Goal: Information Seeking & Learning: Learn about a topic

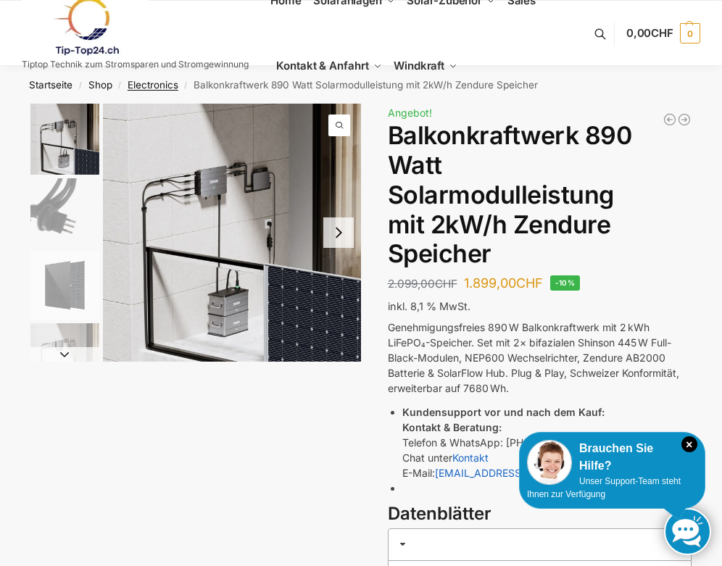
click at [154, 87] on link "Electronics" at bounding box center [153, 85] width 51 height 12
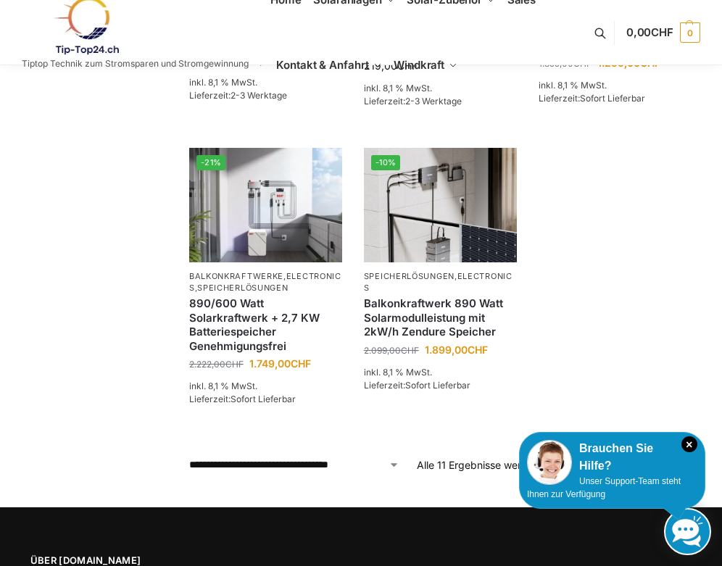
scroll to position [1068, 0]
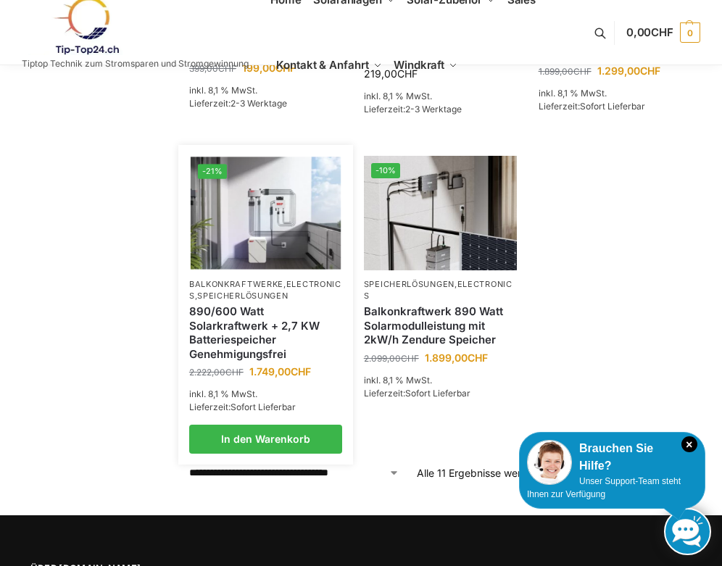
click at [259, 279] on link "Balkonkraftwerke" at bounding box center [236, 284] width 94 height 10
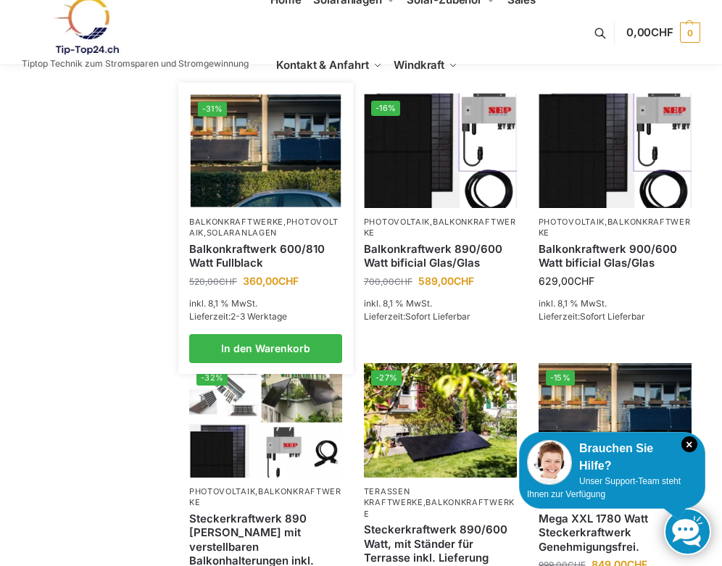
scroll to position [607, 0]
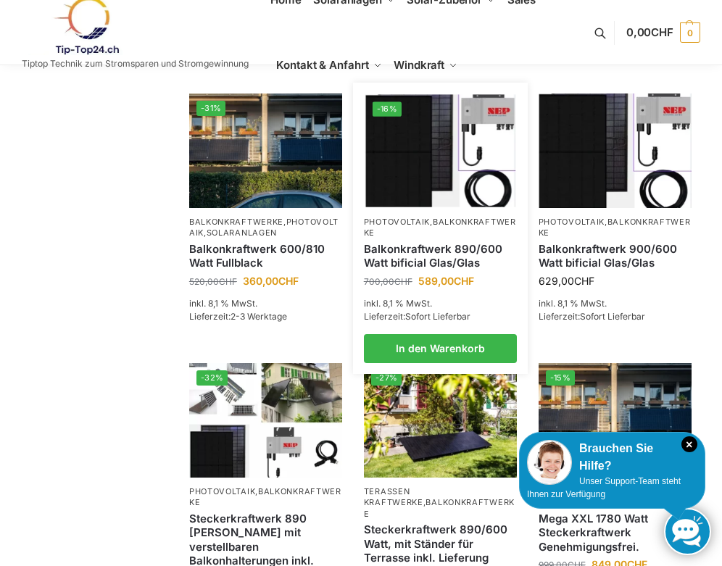
click at [445, 165] on img at bounding box center [440, 150] width 150 height 112
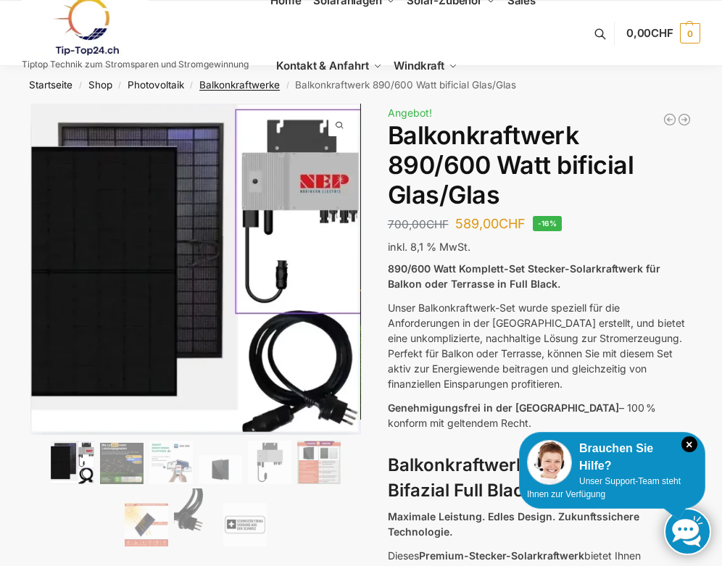
click at [260, 85] on link "Balkonkraftwerke" at bounding box center [239, 85] width 80 height 12
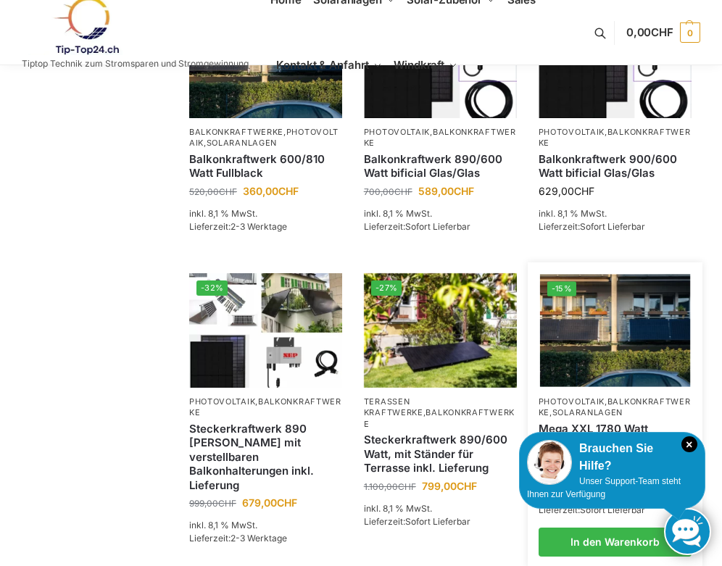
scroll to position [697, 0]
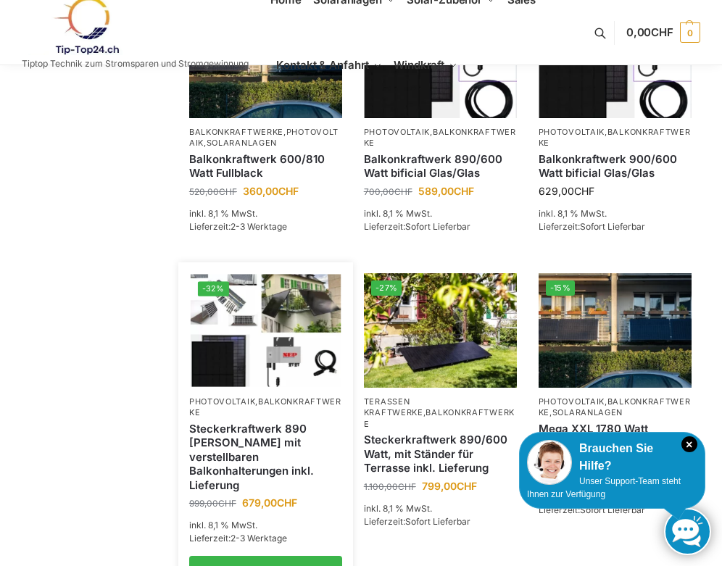
click at [295, 368] on img at bounding box center [266, 330] width 150 height 112
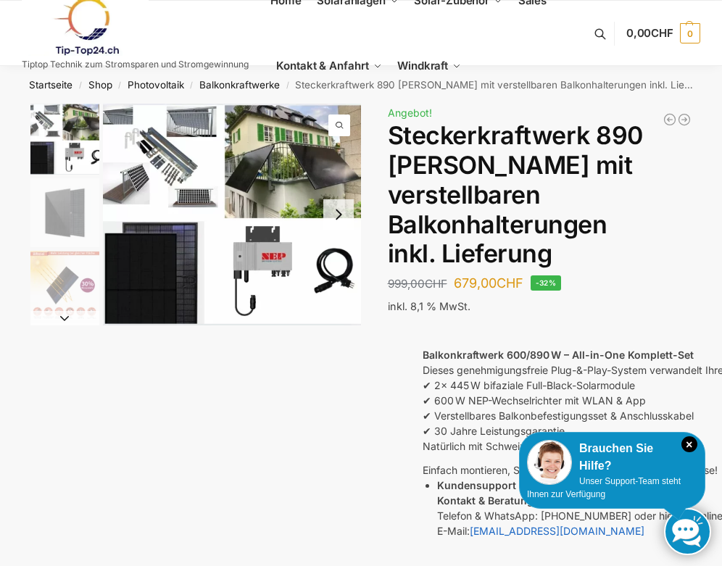
click at [128, 123] on img "1 / 10" at bounding box center [232, 215] width 258 height 222
click at [259, 85] on link "Balkonkraftwerke" at bounding box center [239, 85] width 80 height 12
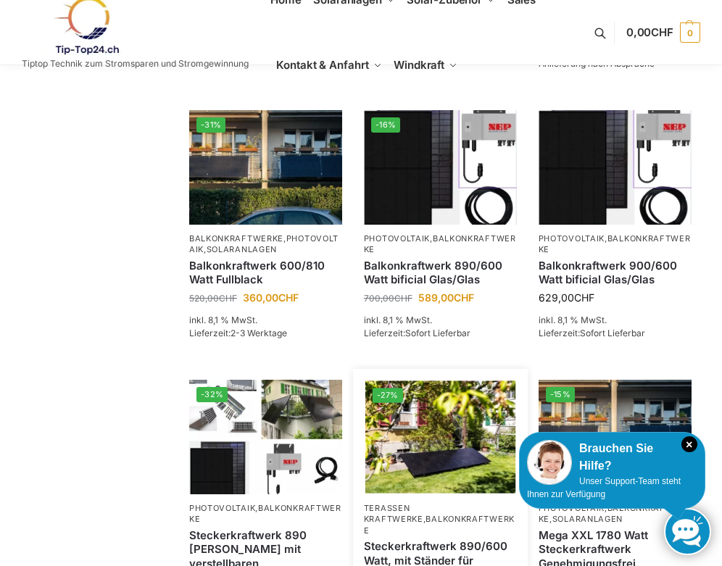
scroll to position [592, 0]
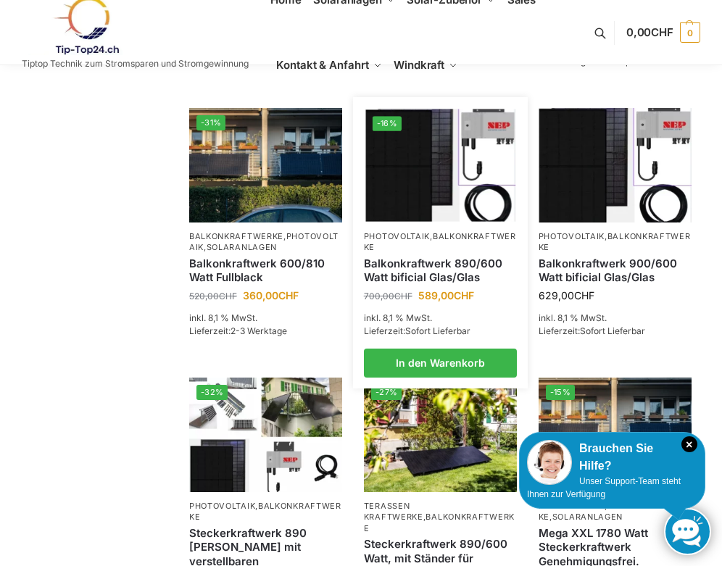
click at [430, 273] on link "Balkonkraftwerk 890/600 Watt bificial Glas/Glas" at bounding box center [440, 271] width 153 height 28
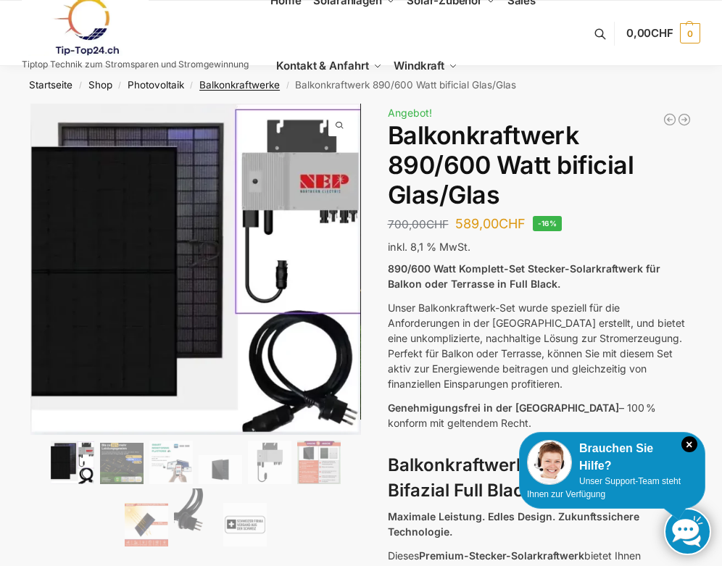
click at [242, 83] on link "Balkonkraftwerke" at bounding box center [239, 85] width 80 height 12
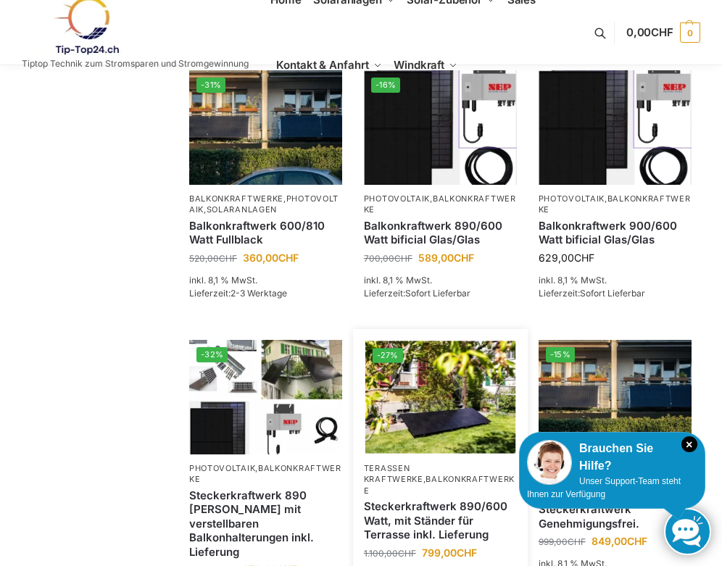
scroll to position [605, 0]
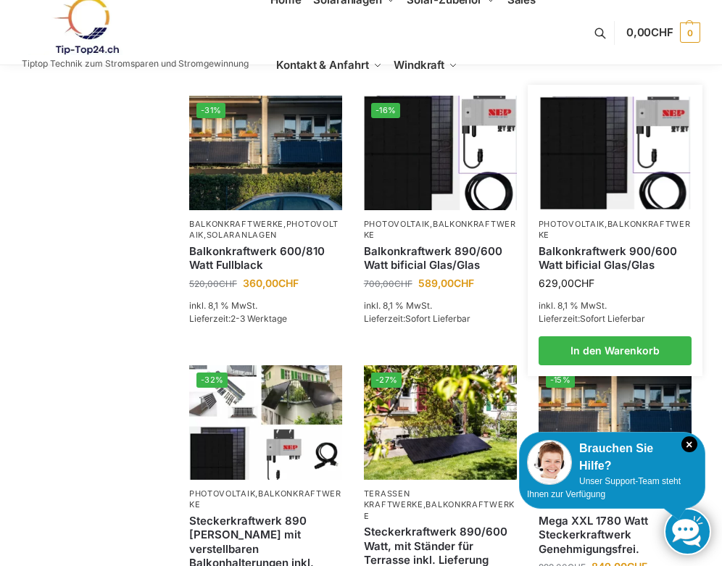
click at [624, 270] on link "Balkonkraftwerk 900/600 Watt bificial Glas/Glas" at bounding box center [615, 258] width 153 height 28
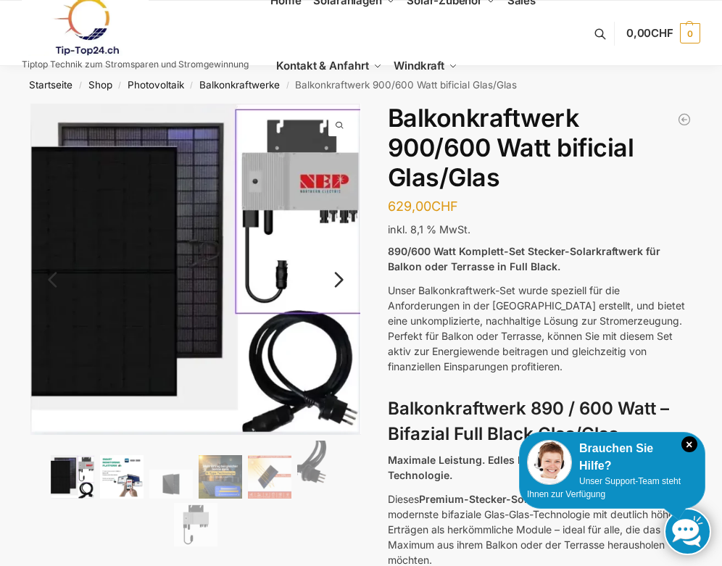
click at [124, 475] on img at bounding box center [122, 477] width 44 height 44
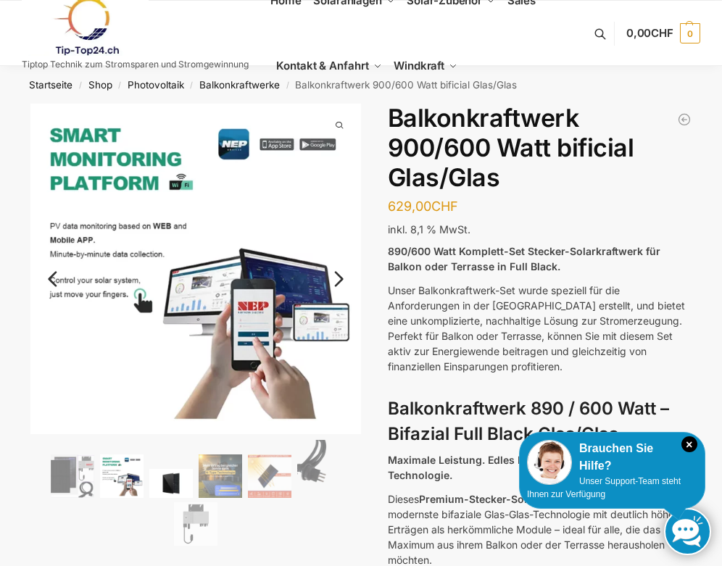
click at [178, 484] on img at bounding box center [171, 483] width 44 height 29
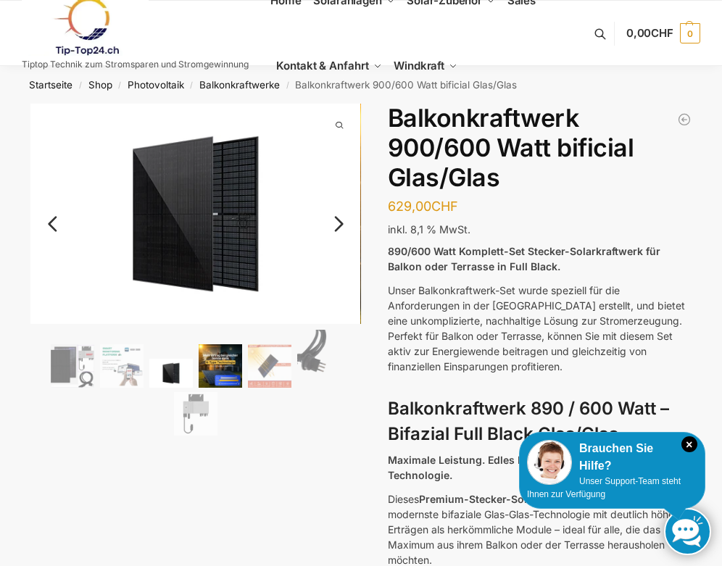
click at [219, 381] on img at bounding box center [221, 366] width 44 height 44
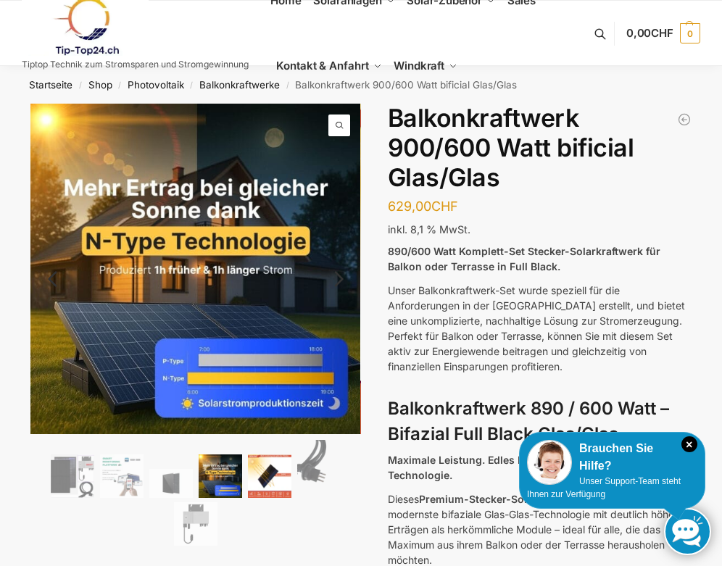
click at [269, 471] on img at bounding box center [270, 477] width 44 height 44
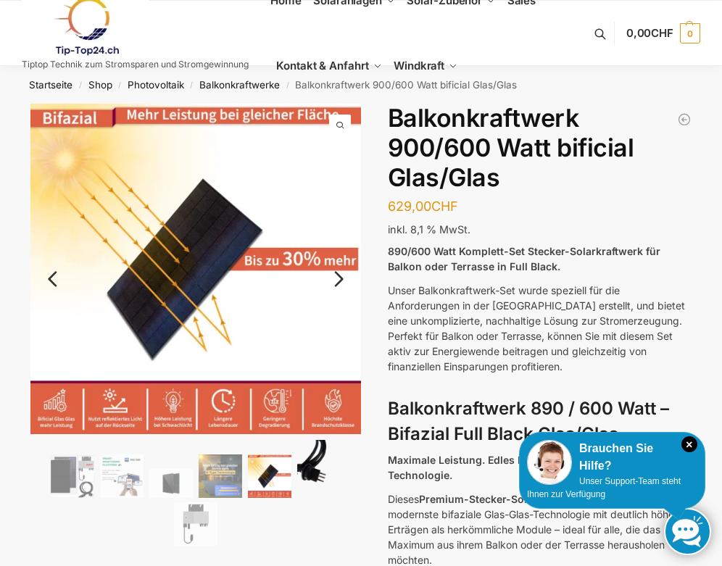
click at [304, 467] on img at bounding box center [319, 469] width 44 height 58
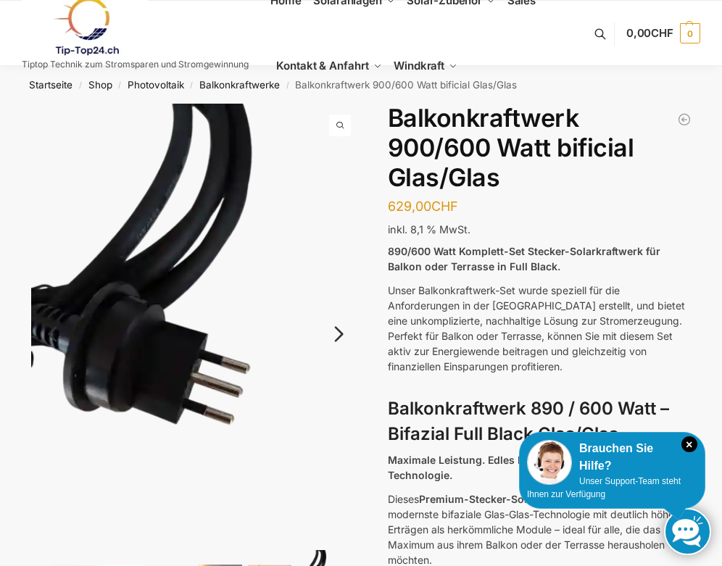
click at [342, 335] on link "Next" at bounding box center [337, 341] width 49 height 15
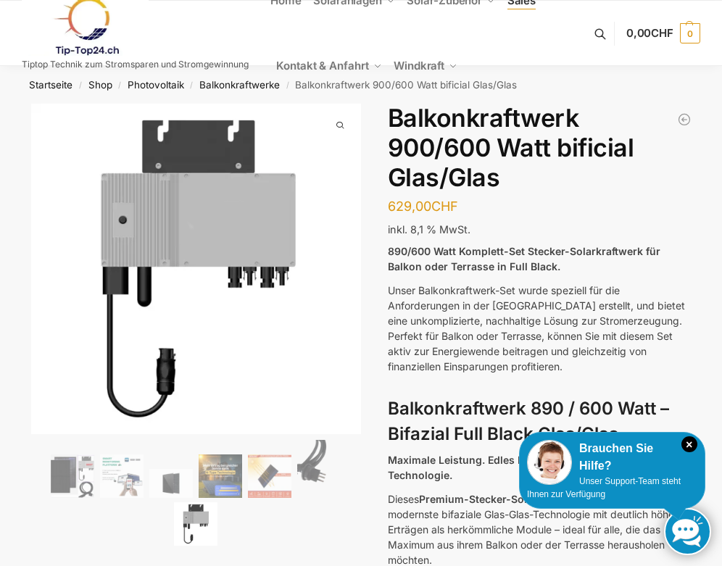
click at [537, 1] on link "Sales" at bounding box center [521, 0] width 41 height 65
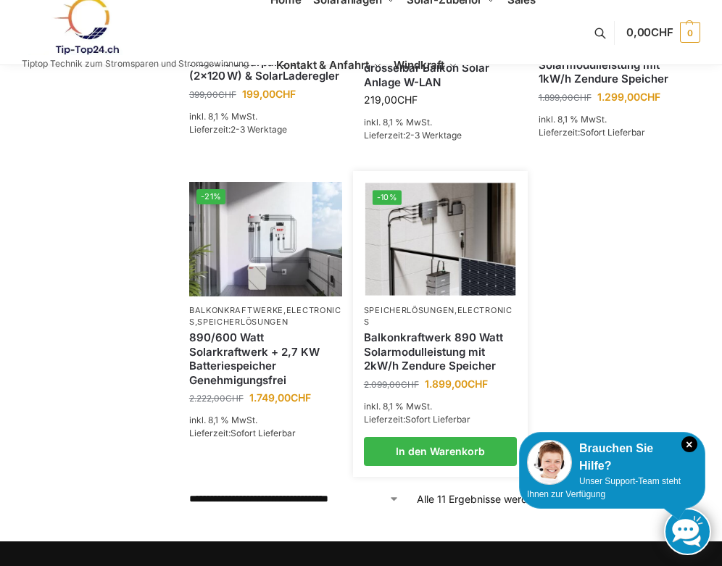
scroll to position [1042, 0]
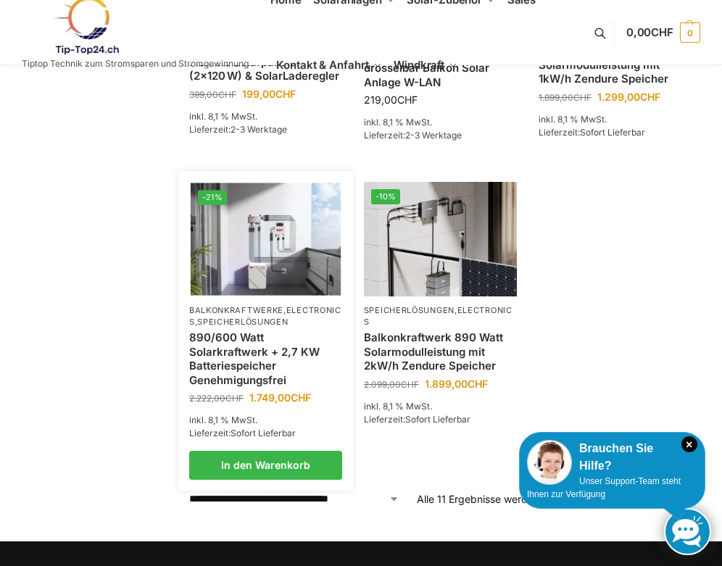
click at [284, 356] on link "890/600 Watt Solarkraftwerk + 2,7 KW Batteriespeicher Genehmigungsfrei" at bounding box center [265, 359] width 153 height 57
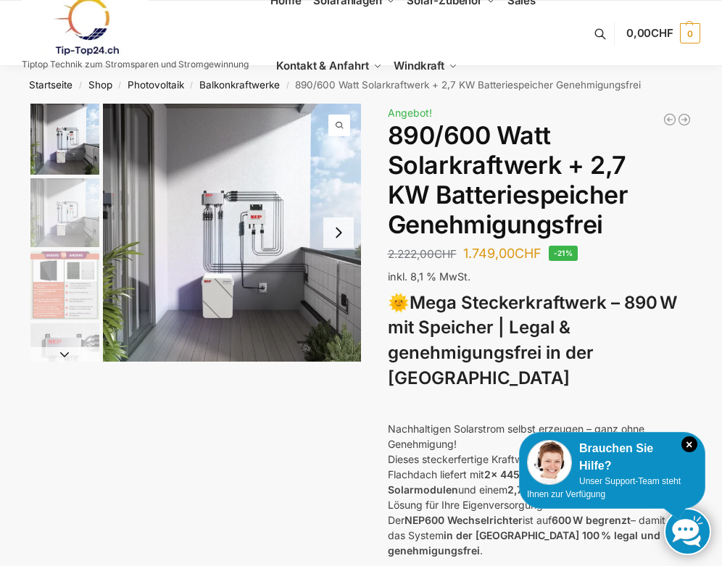
click at [59, 222] on img "2 / 12" at bounding box center [64, 212] width 69 height 69
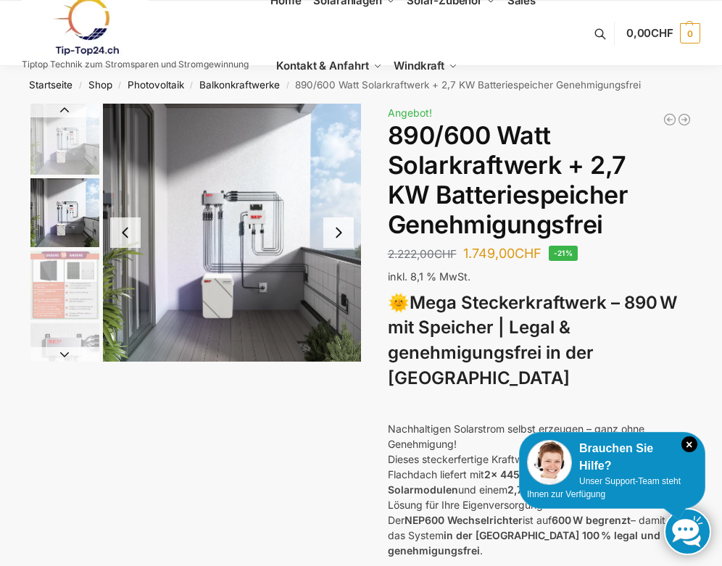
click at [65, 283] on img "3 / 12" at bounding box center [64, 285] width 69 height 69
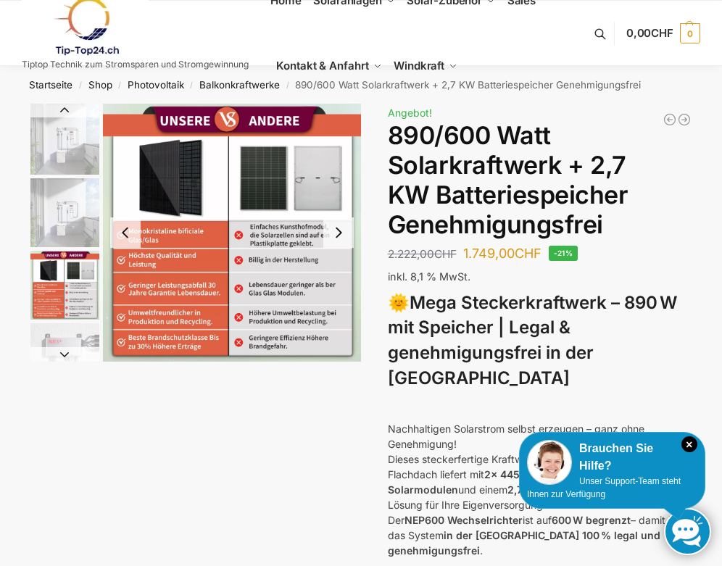
click at [68, 218] on img "2 / 12" at bounding box center [64, 212] width 69 height 69
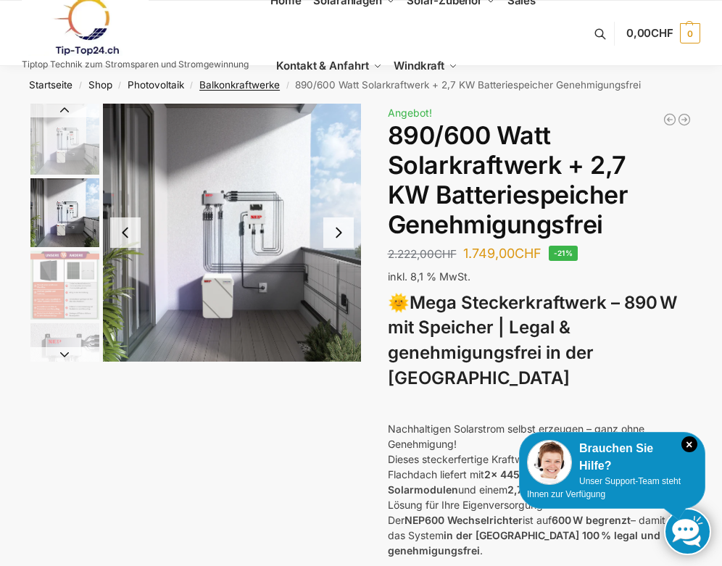
click at [249, 85] on link "Balkonkraftwerke" at bounding box center [239, 85] width 80 height 12
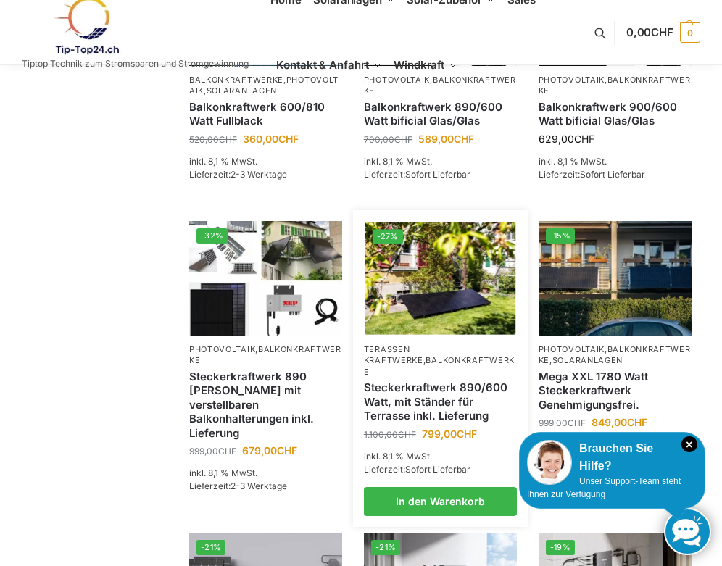
scroll to position [753, 0]
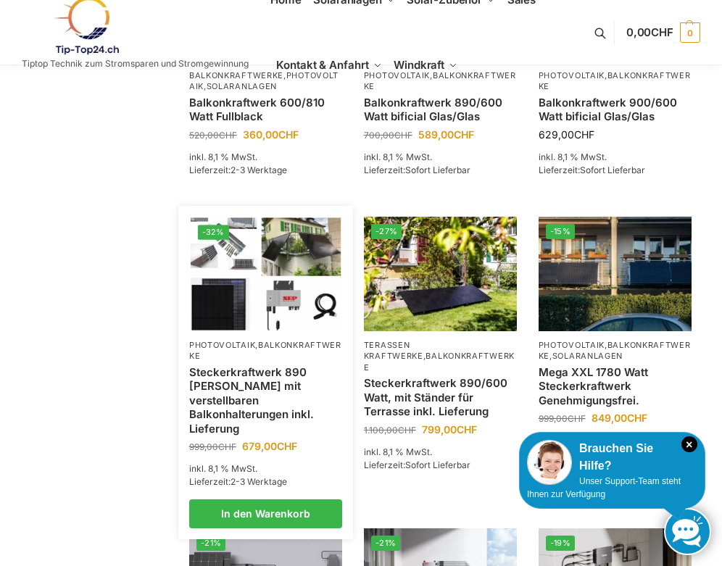
click at [281, 349] on p "Photovoltaik , Balkonkraftwerke" at bounding box center [265, 351] width 153 height 22
click at [265, 382] on link "Steckerkraftwerk 890 [PERSON_NAME] mit verstellbaren Balkonhalterungen inkl. Li…" at bounding box center [265, 400] width 153 height 71
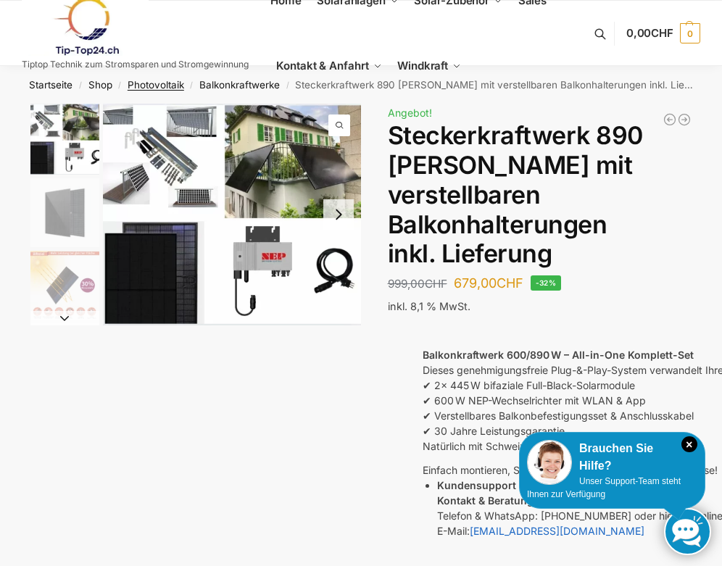
click at [164, 84] on link "Photovoltaik" at bounding box center [156, 85] width 57 height 12
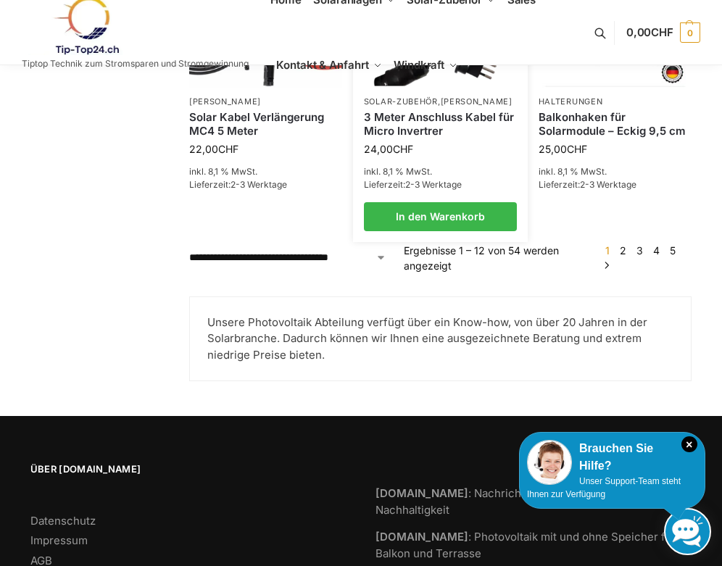
scroll to position [1257, 0]
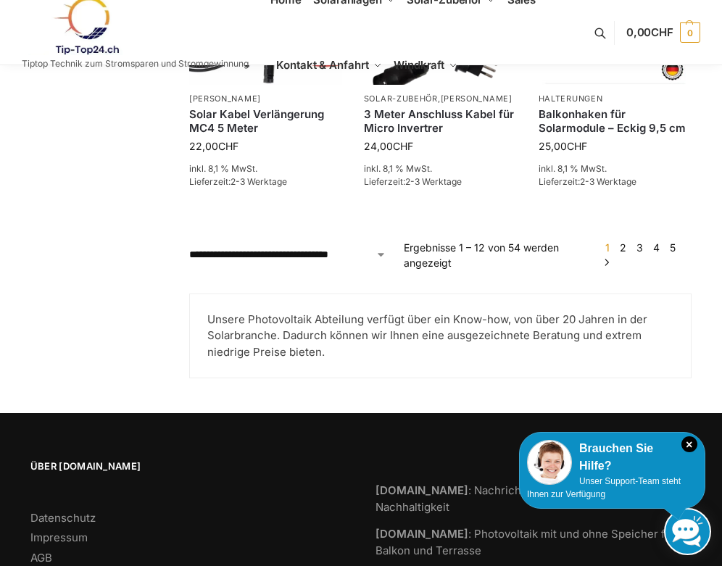
click at [628, 246] on link "2" at bounding box center [623, 247] width 14 height 12
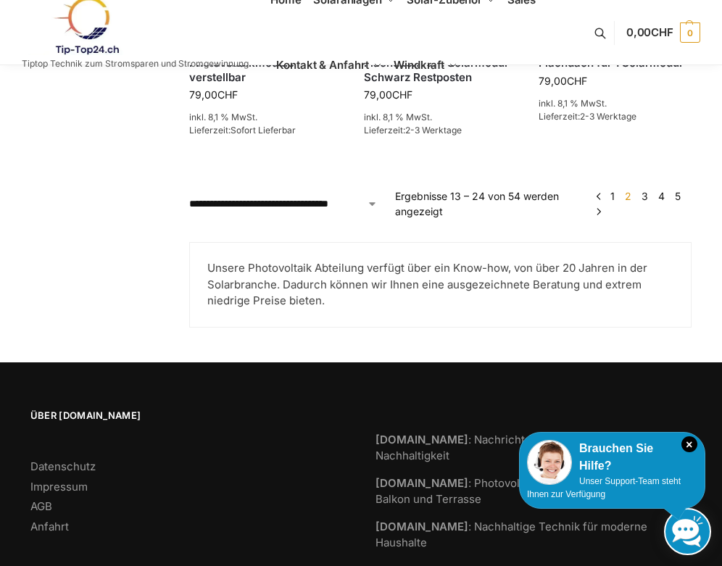
scroll to position [1310, 0]
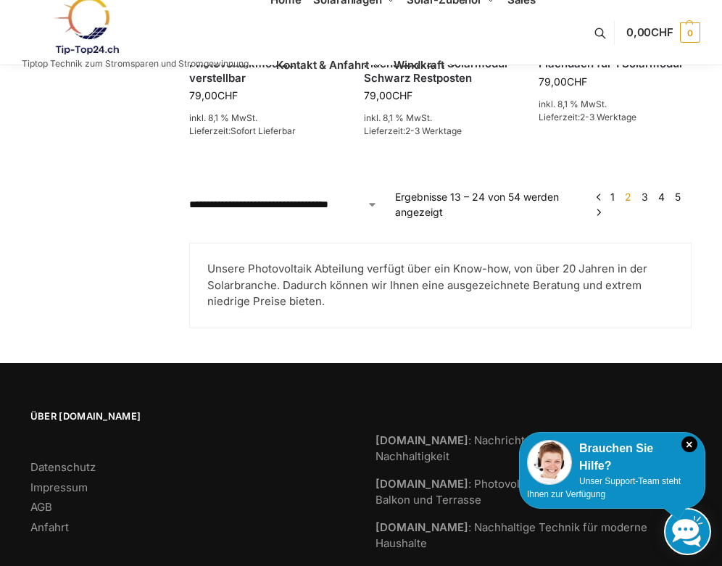
click at [647, 191] on link "3" at bounding box center [645, 197] width 14 height 12
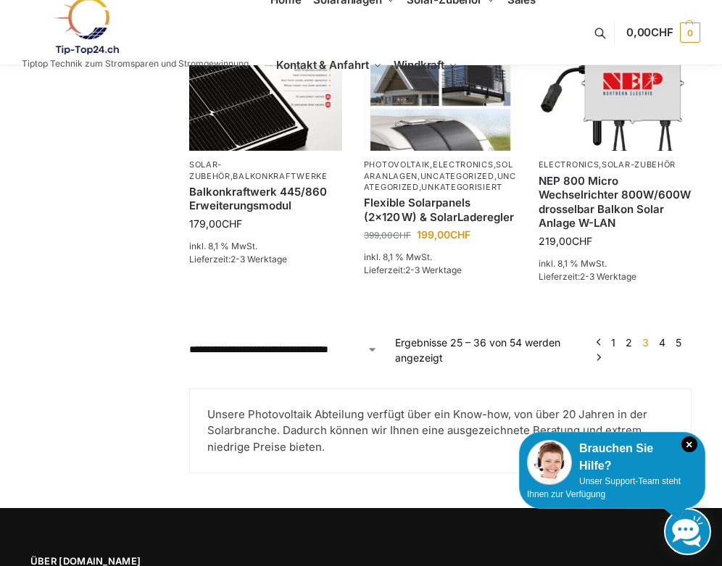
scroll to position [1262, 0]
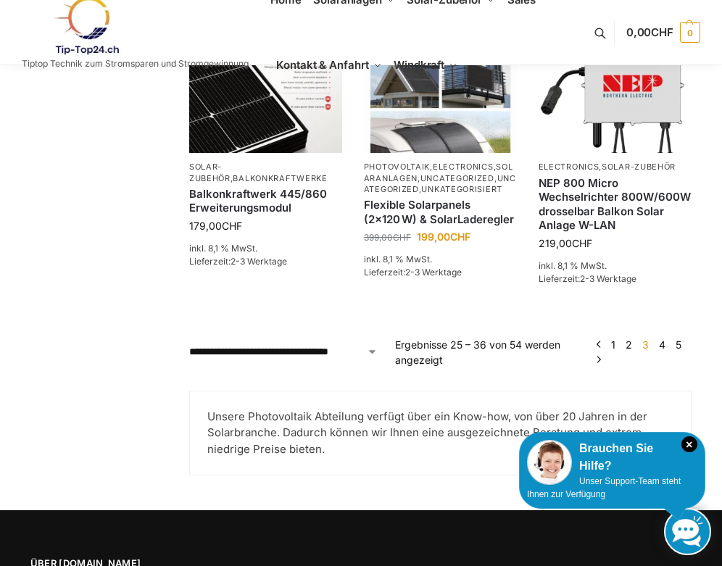
click at [664, 339] on link "4" at bounding box center [663, 345] width 14 height 12
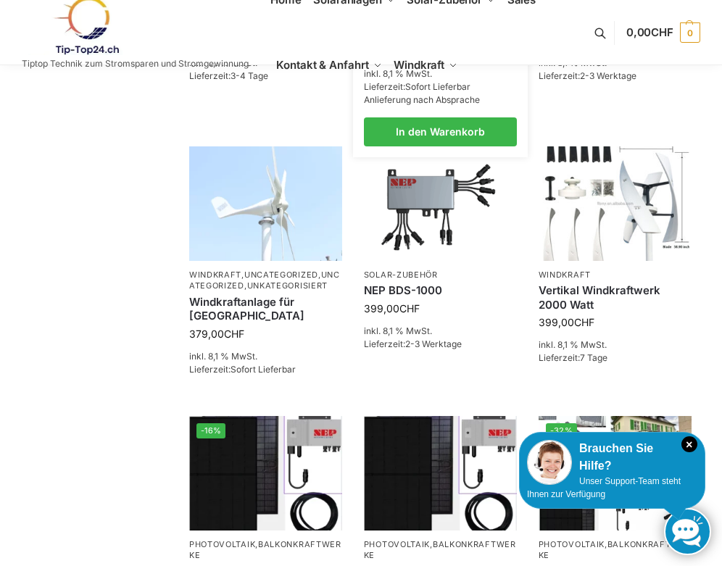
scroll to position [604, 0]
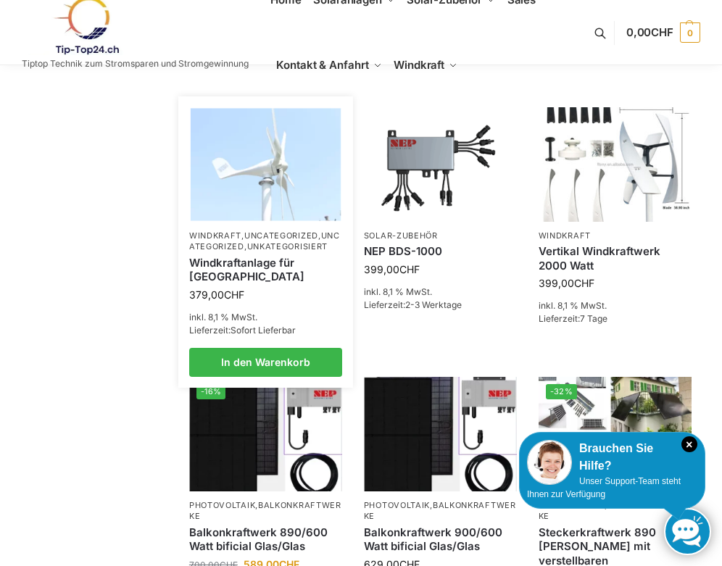
click at [234, 284] on link "Windkraftanlage für [GEOGRAPHIC_DATA]" at bounding box center [265, 270] width 153 height 28
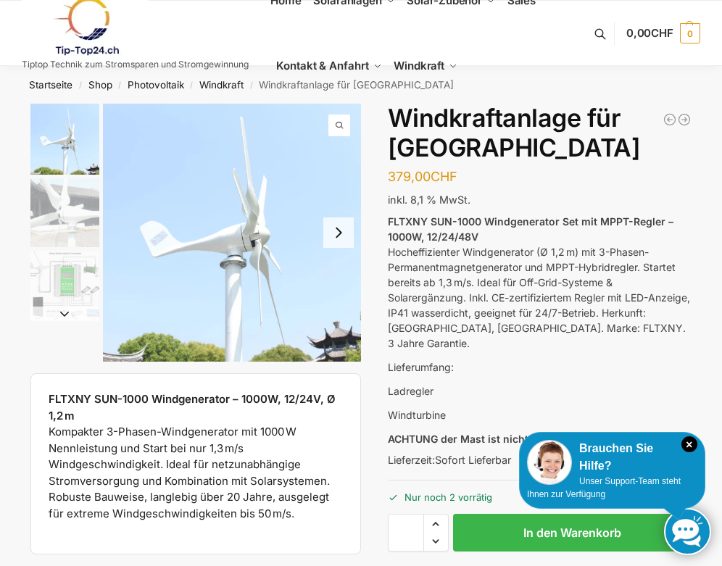
click at [336, 236] on button "Next slide" at bounding box center [338, 233] width 30 height 30
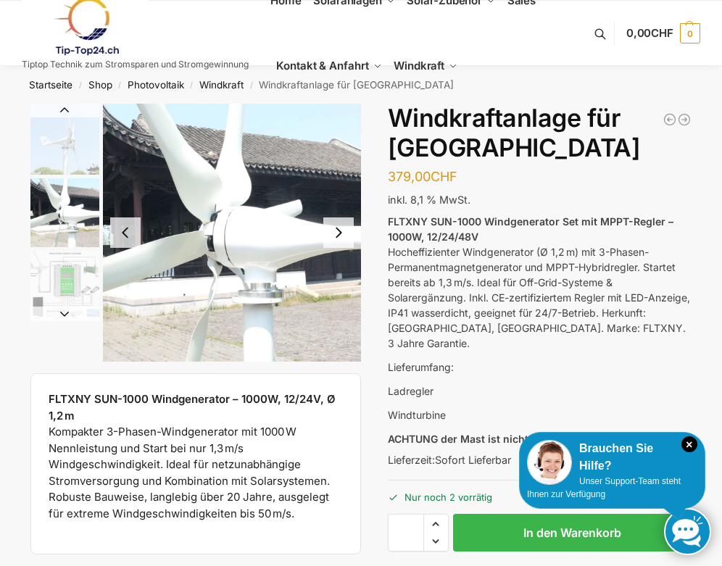
click at [336, 236] on button "Next slide" at bounding box center [338, 233] width 30 height 30
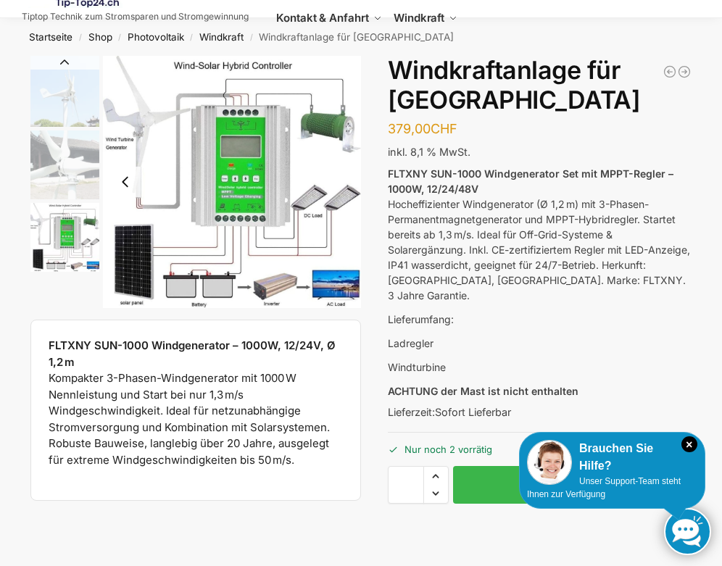
scroll to position [28, 0]
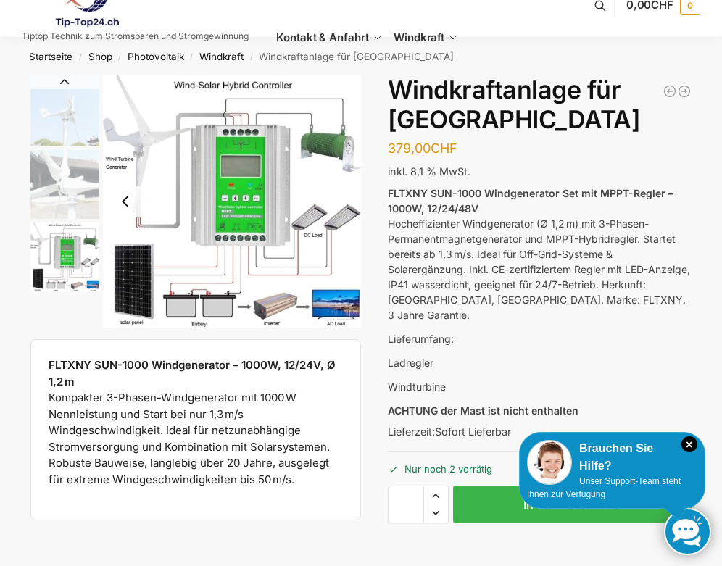
click at [234, 61] on link "Windkraft" at bounding box center [221, 57] width 44 height 12
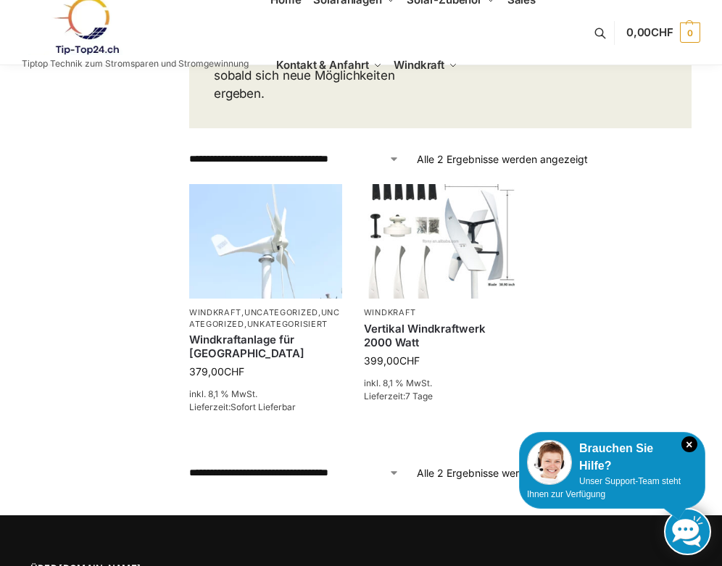
scroll to position [746, 0]
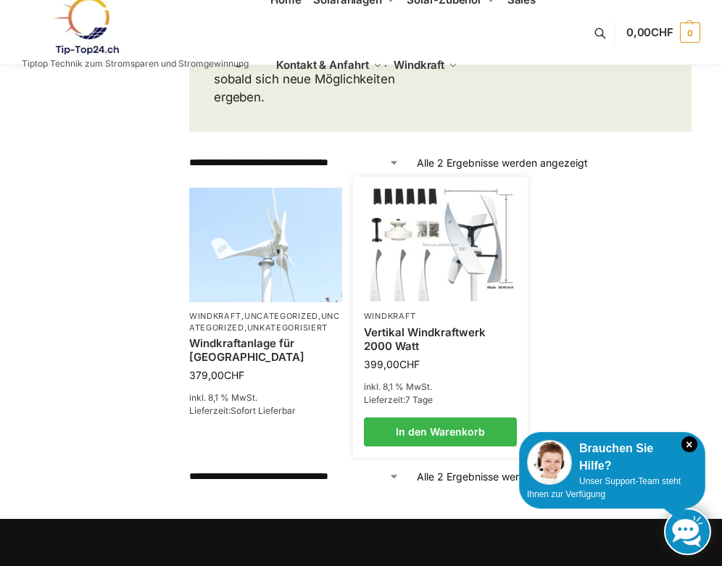
click at [440, 217] on img at bounding box center [440, 245] width 150 height 112
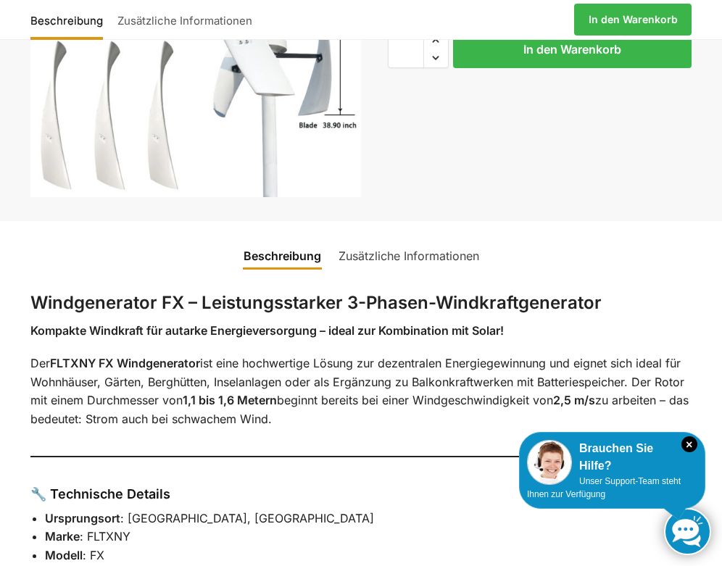
scroll to position [294, 0]
